Goal: Task Accomplishment & Management: Use online tool/utility

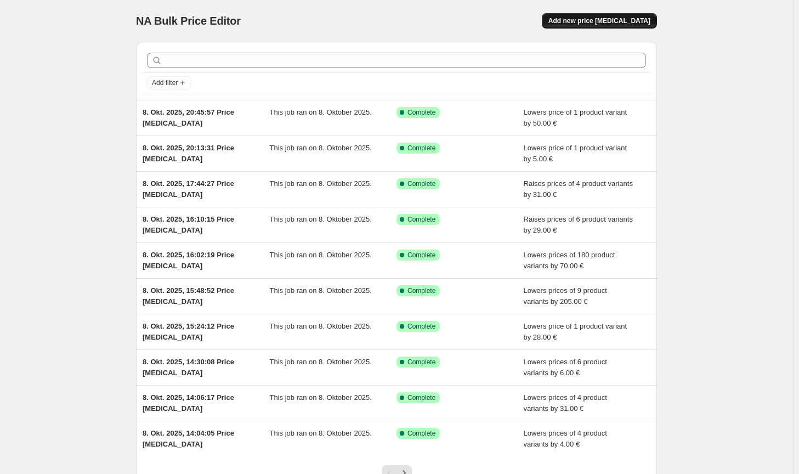
click at [625, 22] on span "Add new price [MEDICAL_DATA]" at bounding box center [599, 20] width 102 height 9
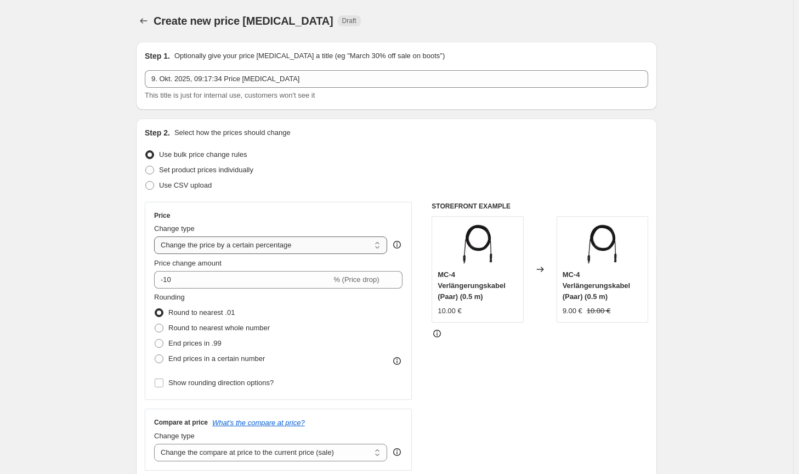
click at [306, 253] on select "Change the price to a certain amount Change the price by a certain amount Chang…" at bounding box center [270, 245] width 233 height 18
select select "by"
click at [156, 236] on select "Change the price to a certain amount Change the price by a certain amount Chang…" at bounding box center [270, 245] width 233 height 18
type input "-10.00"
click at [235, 322] on label "Round to nearest whole number" at bounding box center [212, 327] width 116 height 15
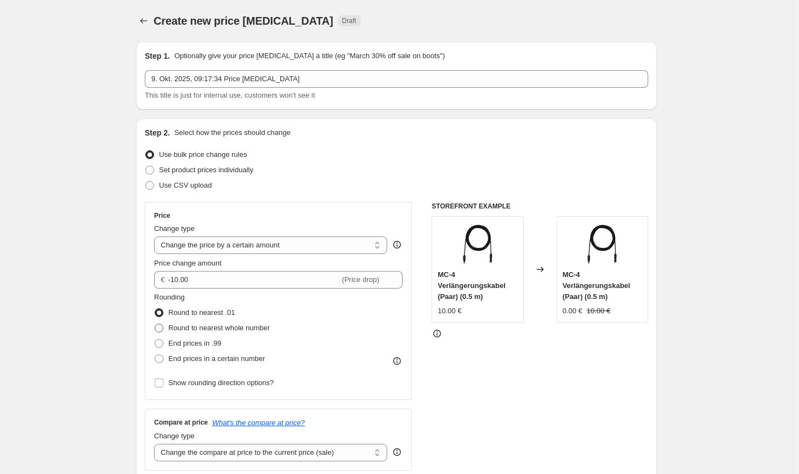
click at [155, 324] on input "Round to nearest whole number" at bounding box center [155, 324] width 1 height 1
radio input "true"
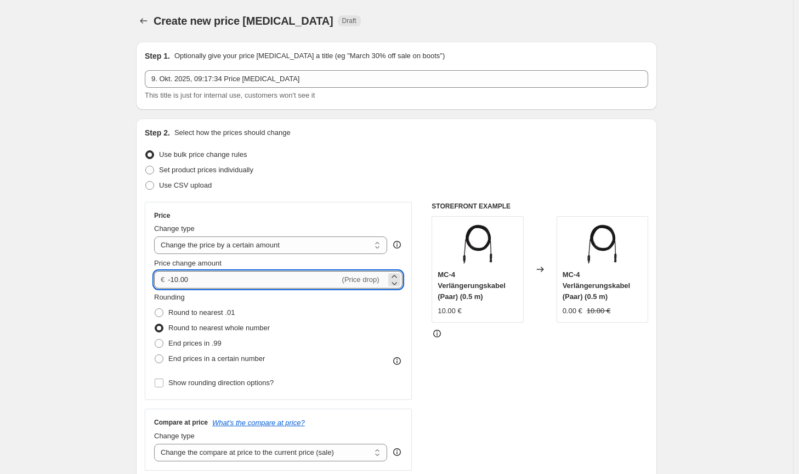
drag, startPoint x: 196, startPoint y: 284, endPoint x: 171, endPoint y: 281, distance: 25.9
click at [171, 281] on input "-10.00" at bounding box center [254, 280] width 172 height 18
type input "100.00"
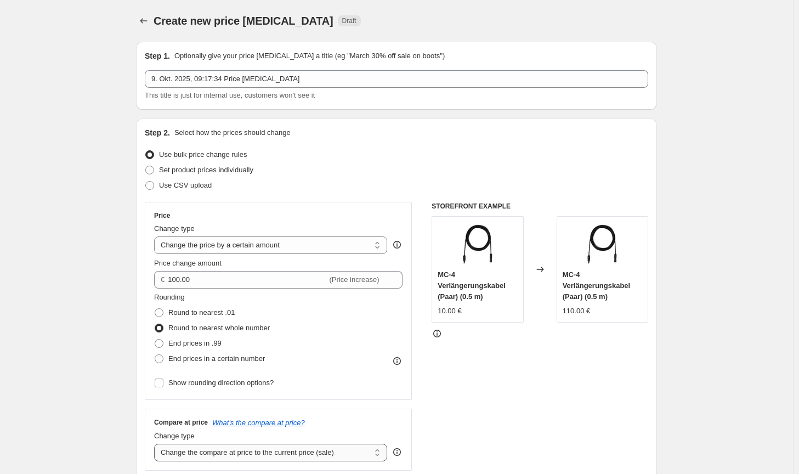
click at [322, 460] on select "Change the compare at price to the current price (sale) Change the compare at p…" at bounding box center [270, 453] width 233 height 18
select select "no_change"
click at [156, 444] on select "Change the compare at price to the current price (sale) Change the compare at p…" at bounding box center [270, 453] width 233 height 18
click at [504, 432] on div "STOREFRONT EXAMPLE MC-4 Verlängerungskabel (Paar) (0.5 m) 10.00 € Changed to MC…" at bounding box center [540, 336] width 217 height 269
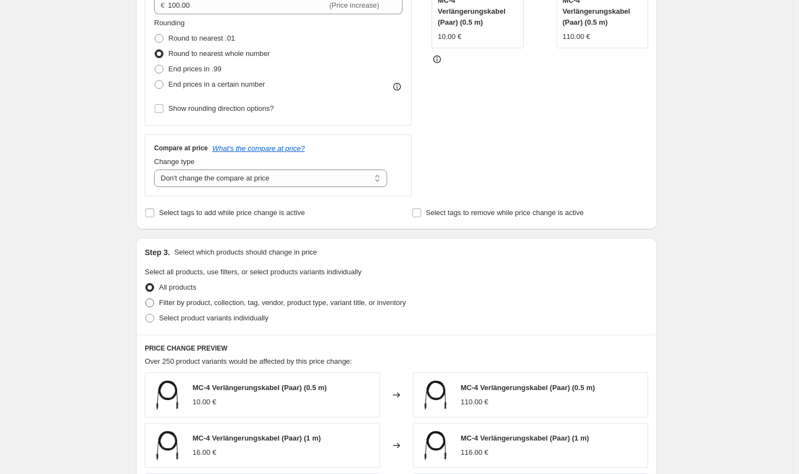
click at [353, 298] on span "Filter by product, collection, tag, vendor, product type, variant title, or inv…" at bounding box center [282, 302] width 247 height 8
click at [146, 298] on input "Filter by product, collection, tag, vendor, product type, variant title, or inv…" at bounding box center [145, 298] width 1 height 1
radio input "true"
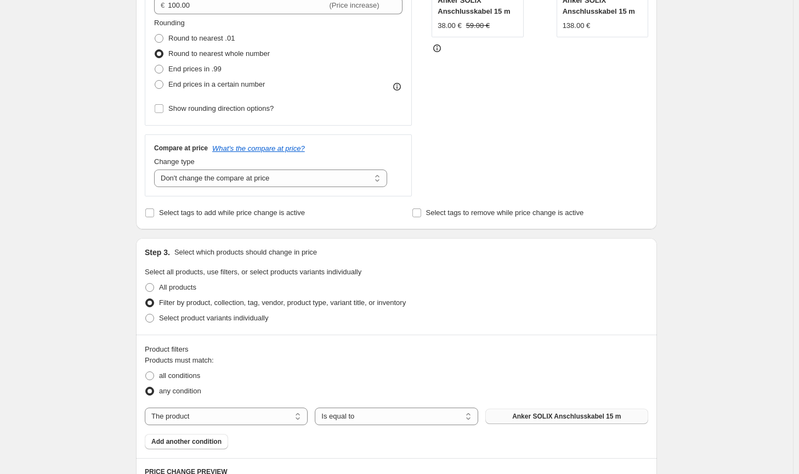
click at [529, 410] on button "Anker SOLIX Anschlusskabel 15 m" at bounding box center [566, 416] width 163 height 15
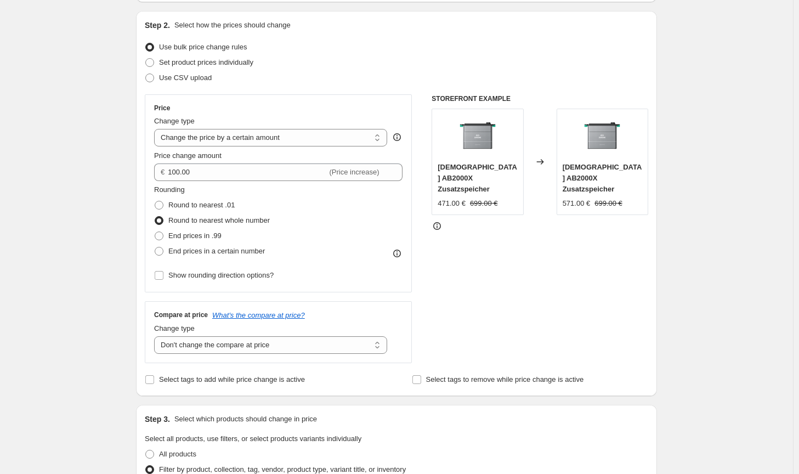
scroll to position [55, 0]
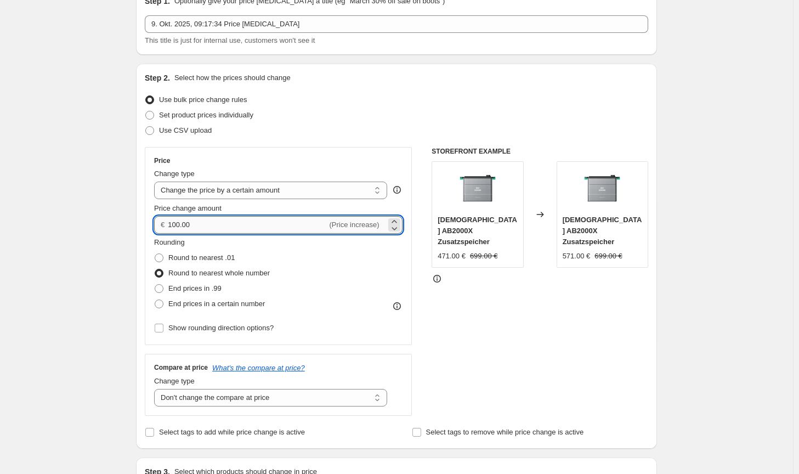
click at [174, 224] on input "100.00" at bounding box center [247, 225] width 159 height 18
click at [179, 224] on input "120.00" at bounding box center [247, 225] width 159 height 18
type input "128.00"
click at [497, 328] on div "STOREFRONT EXAMPLE Zendure AB2000X Zusatzspeicher 471.00 € 699.00 € Changed to …" at bounding box center [540, 281] width 217 height 269
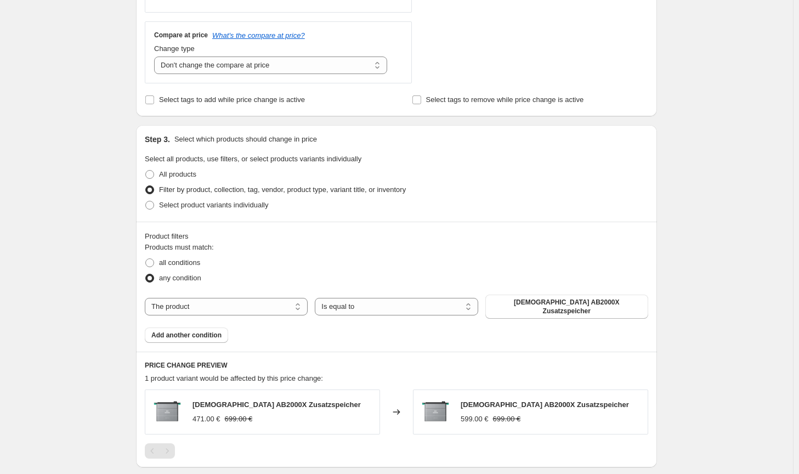
scroll to position [544, 0]
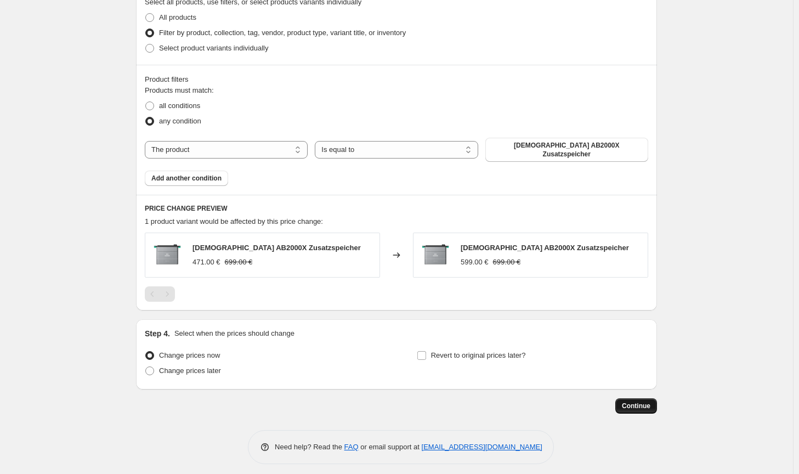
click at [640, 402] on span "Continue" at bounding box center [636, 405] width 29 height 9
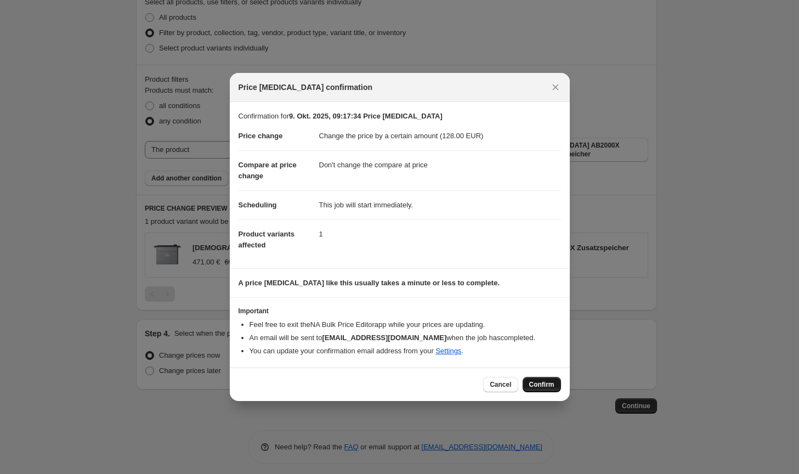
click at [543, 384] on span "Confirm" at bounding box center [541, 384] width 25 height 9
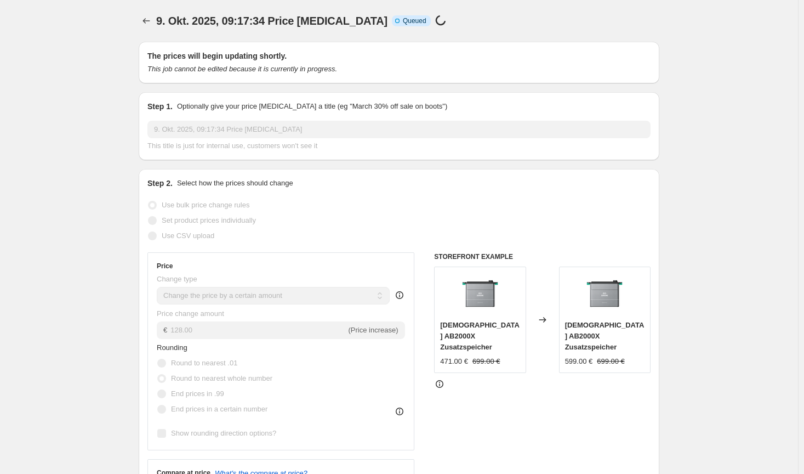
select select "by"
select select "no_change"
